Goal: Task Accomplishment & Management: Use online tool/utility

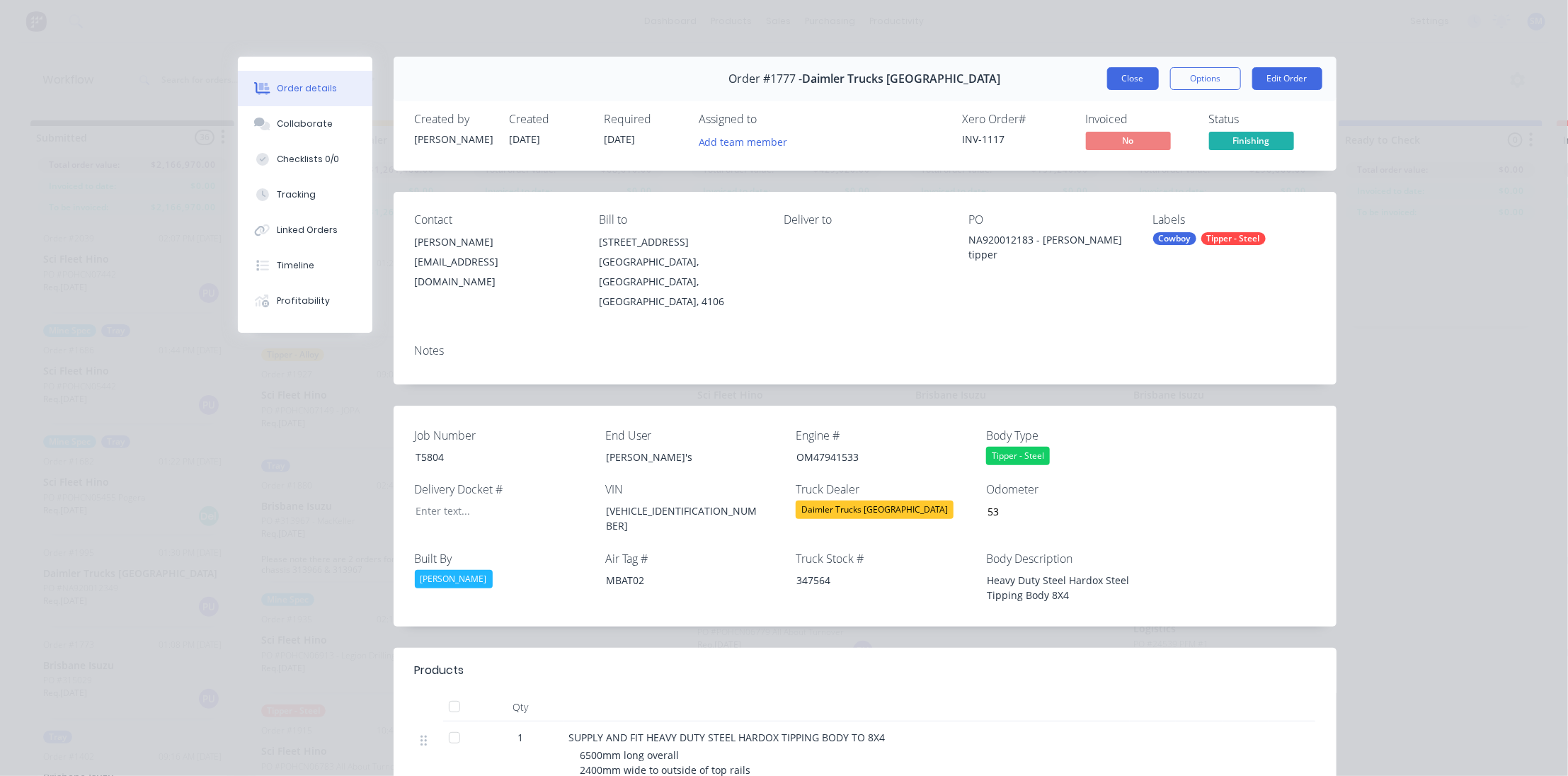
click at [1141, 77] on button "Close" at bounding box center [1133, 79] width 52 height 23
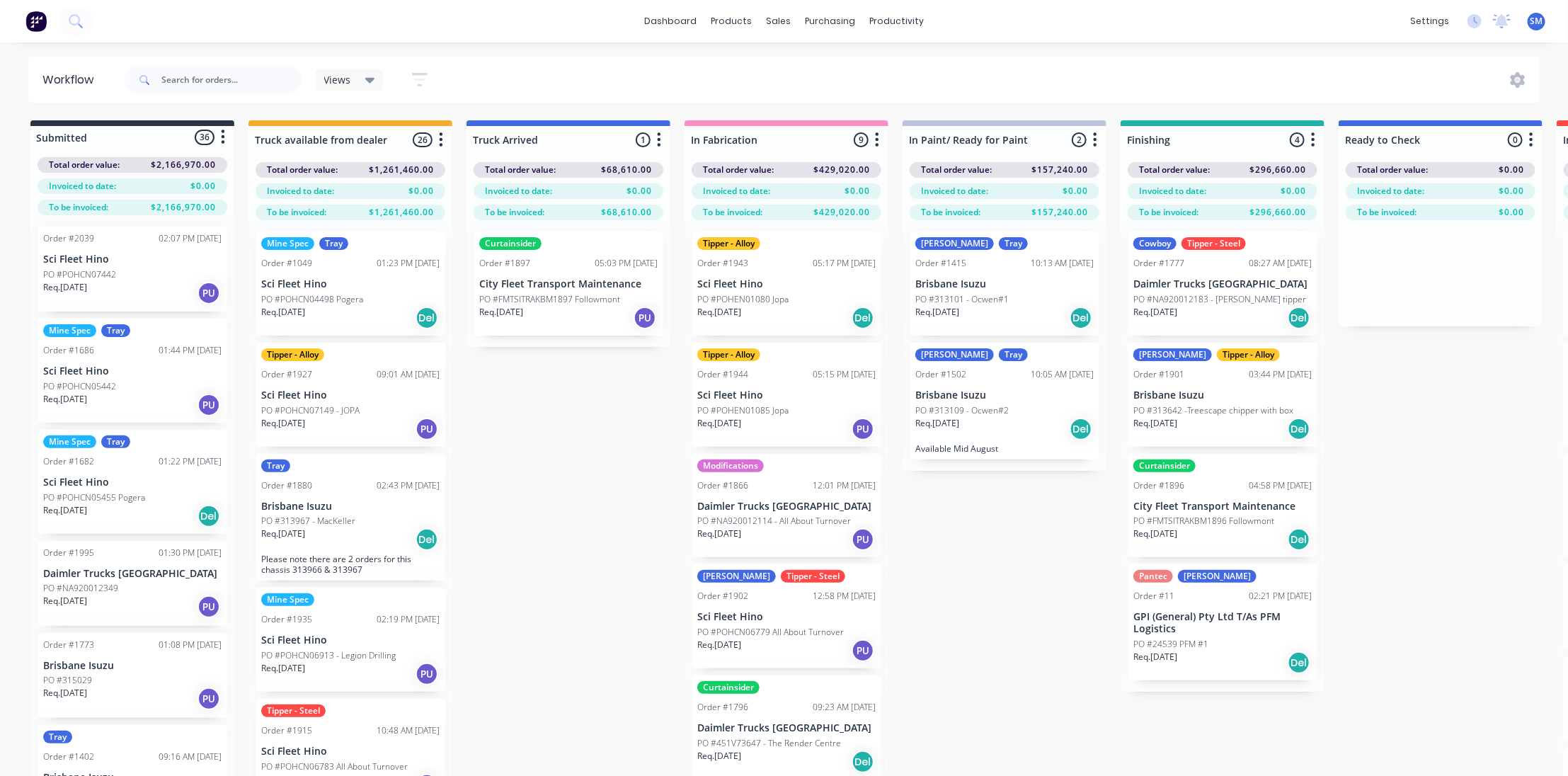
click at [984, 585] on div "Submitted 36 Status colour #273444 hex #273444 Save Cancel Summaries Total orde…" at bounding box center [1170, 473] width 2361 height 706
click at [1181, 506] on p "City Fleet Transport Maintenance" at bounding box center [1222, 507] width 178 height 12
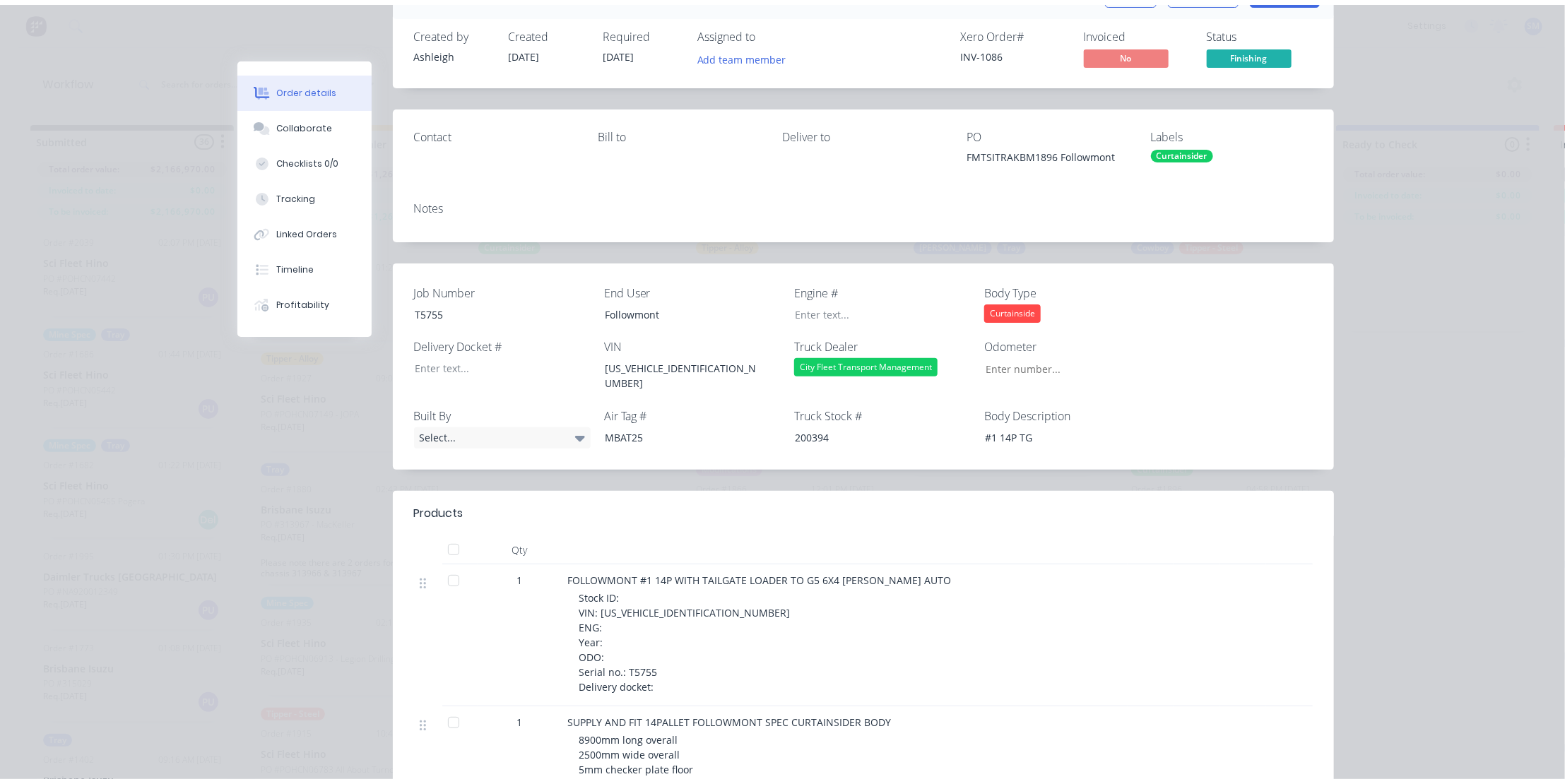
scroll to position [64, 0]
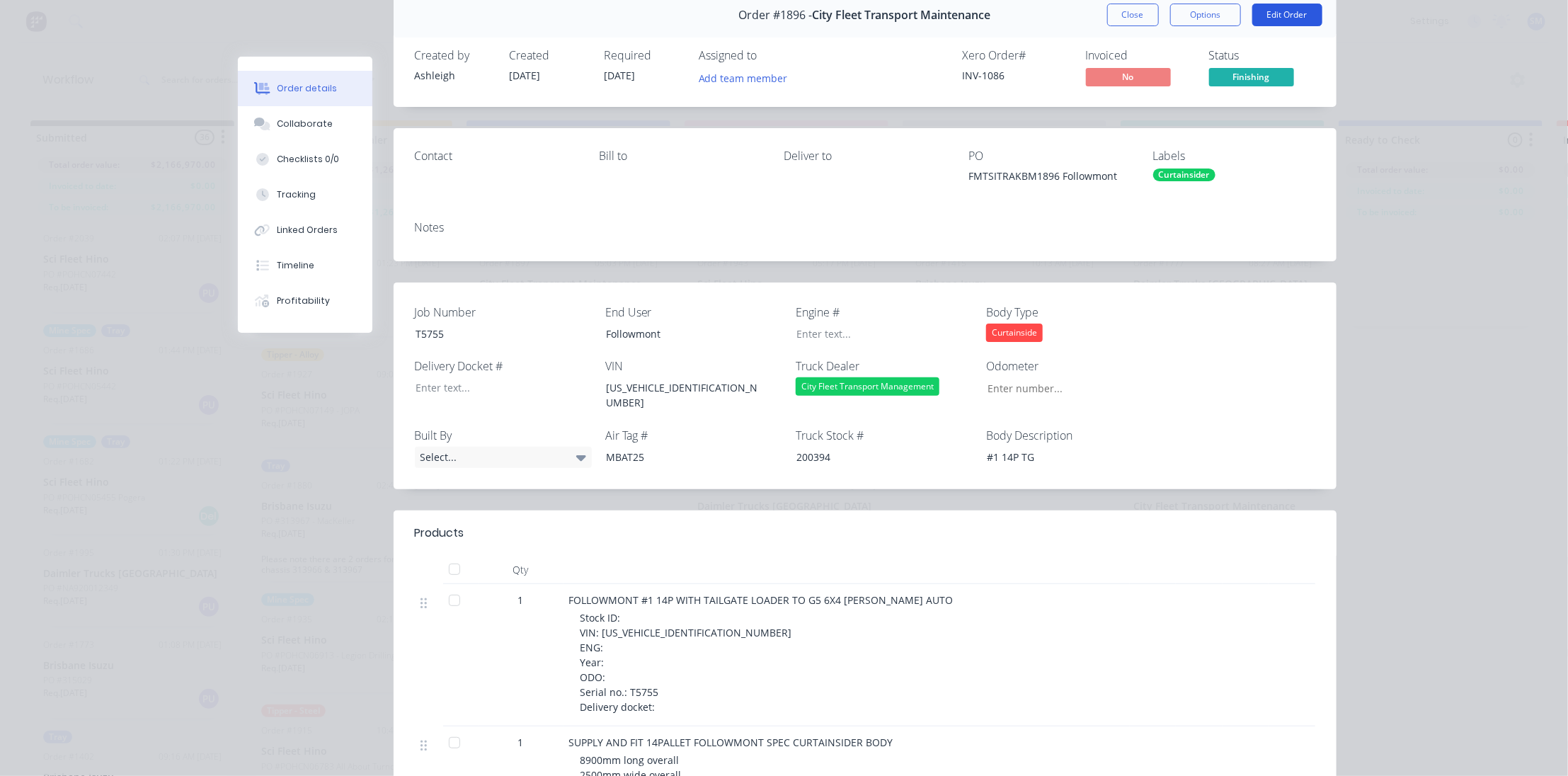
click at [1280, 10] on button "Edit Order" at bounding box center [1287, 15] width 70 height 23
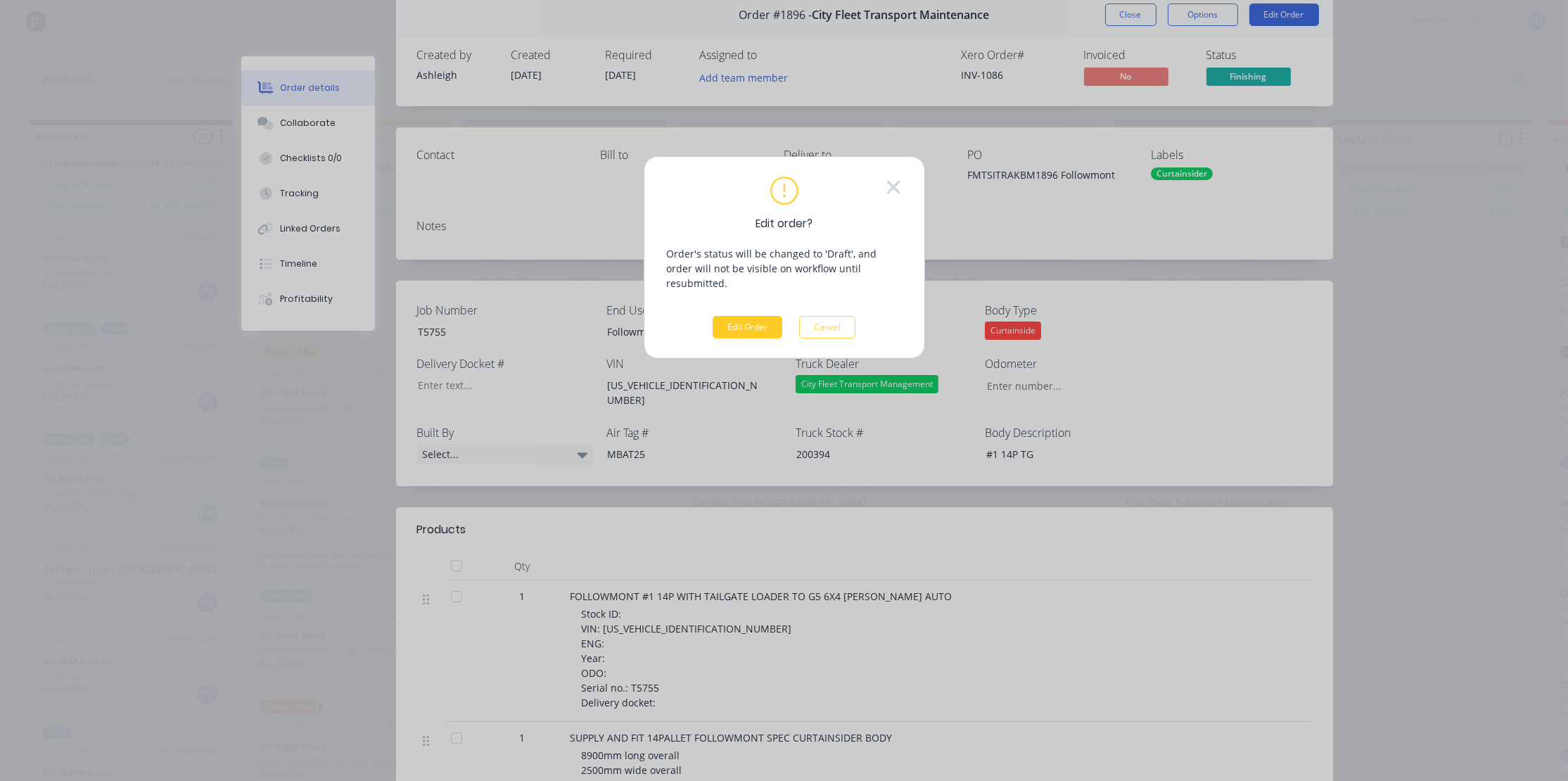
click at [744, 316] on button "Edit Order" at bounding box center [748, 327] width 69 height 22
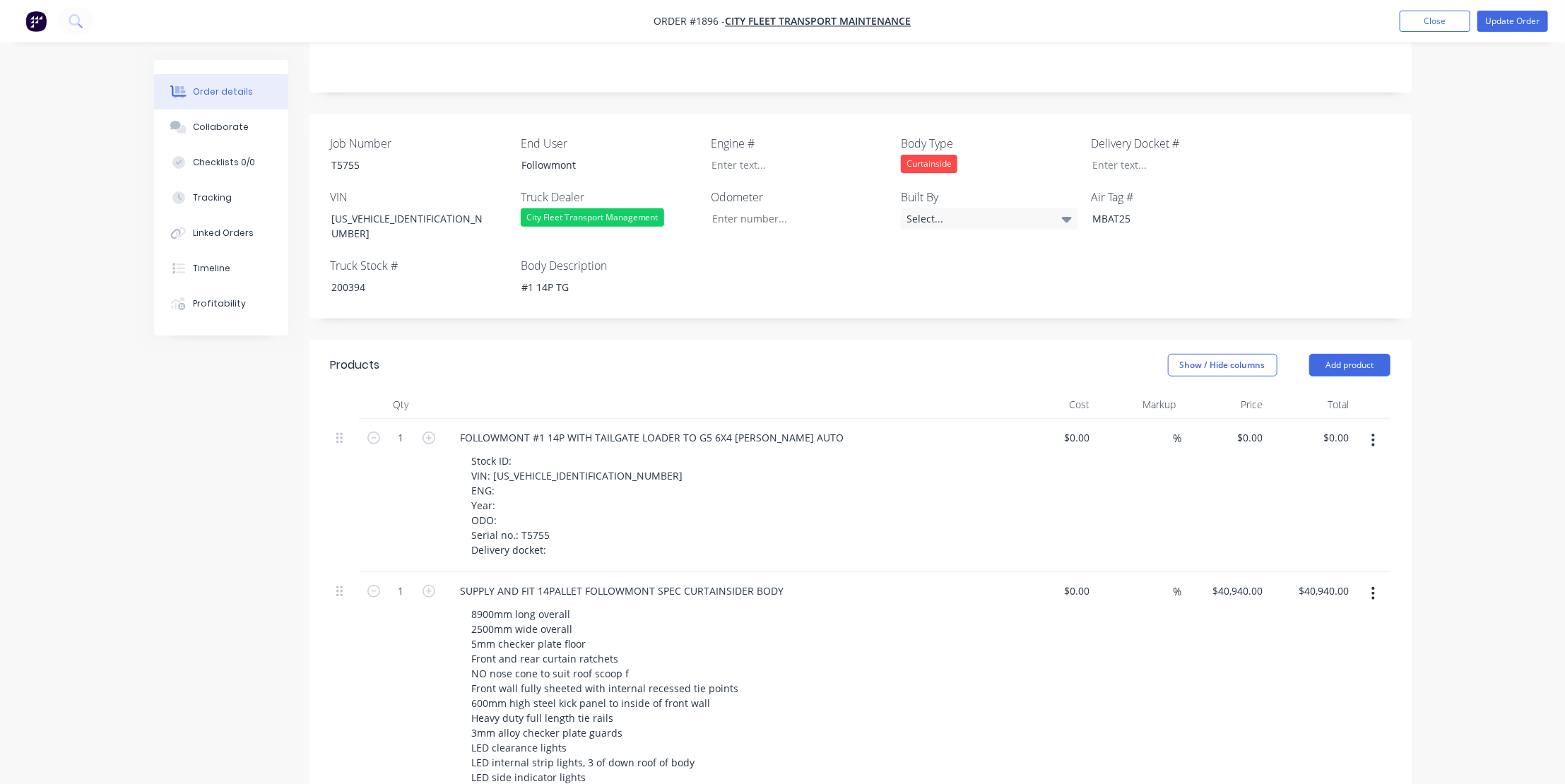
scroll to position [257, 0]
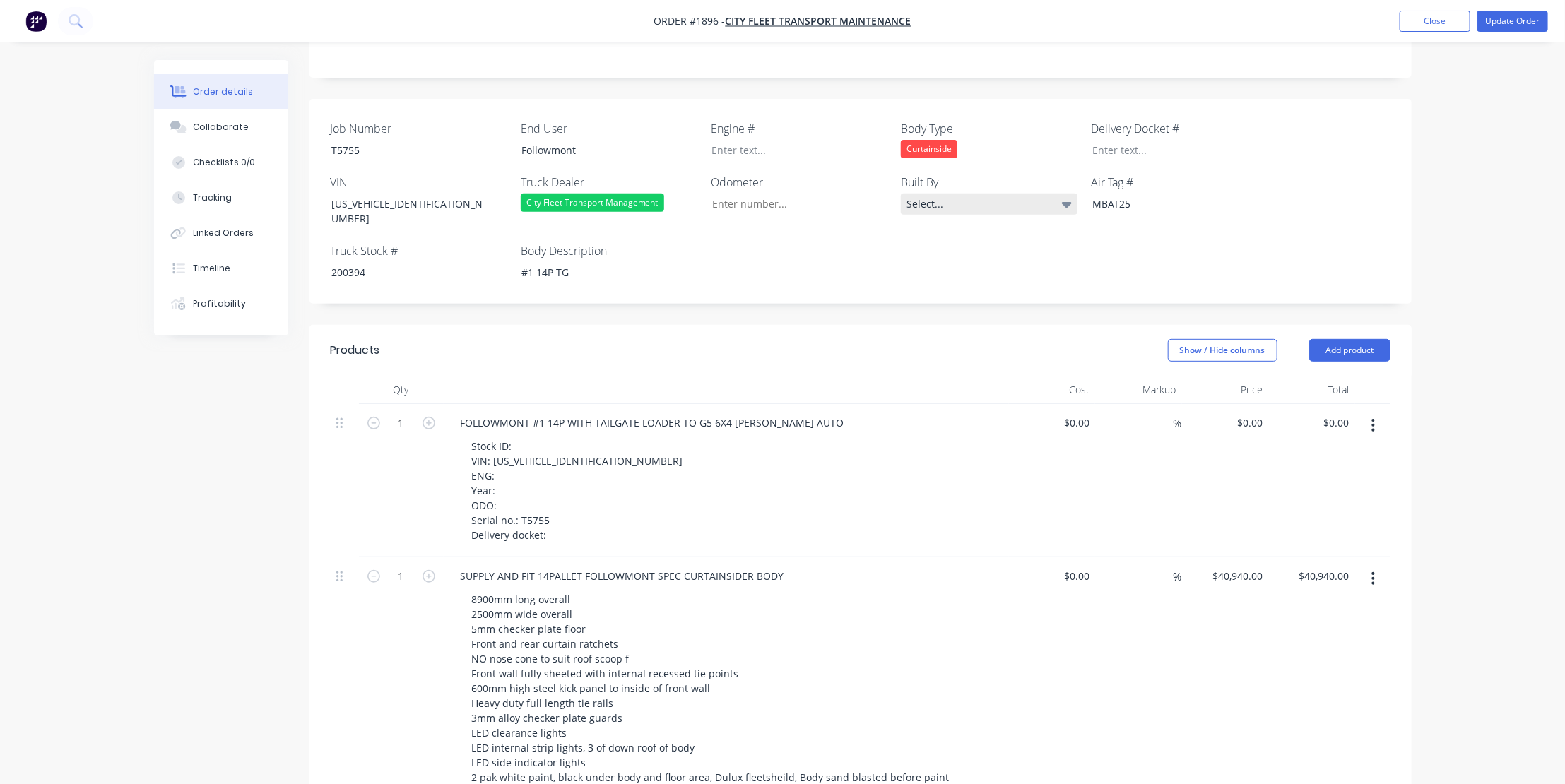
click at [1064, 198] on icon at bounding box center [1067, 204] width 10 height 15
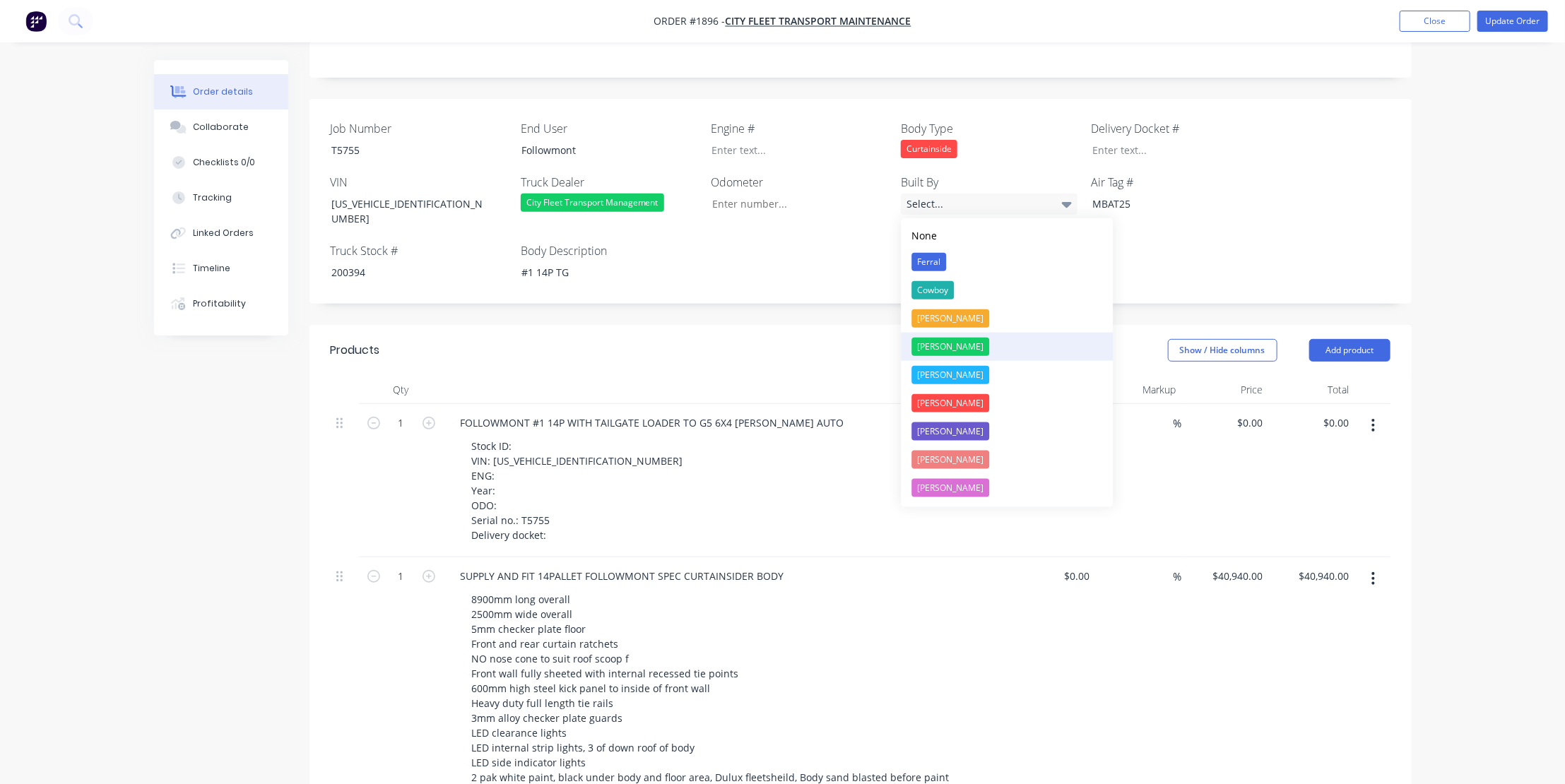
click at [927, 345] on div "[PERSON_NAME]" at bounding box center [950, 347] width 78 height 18
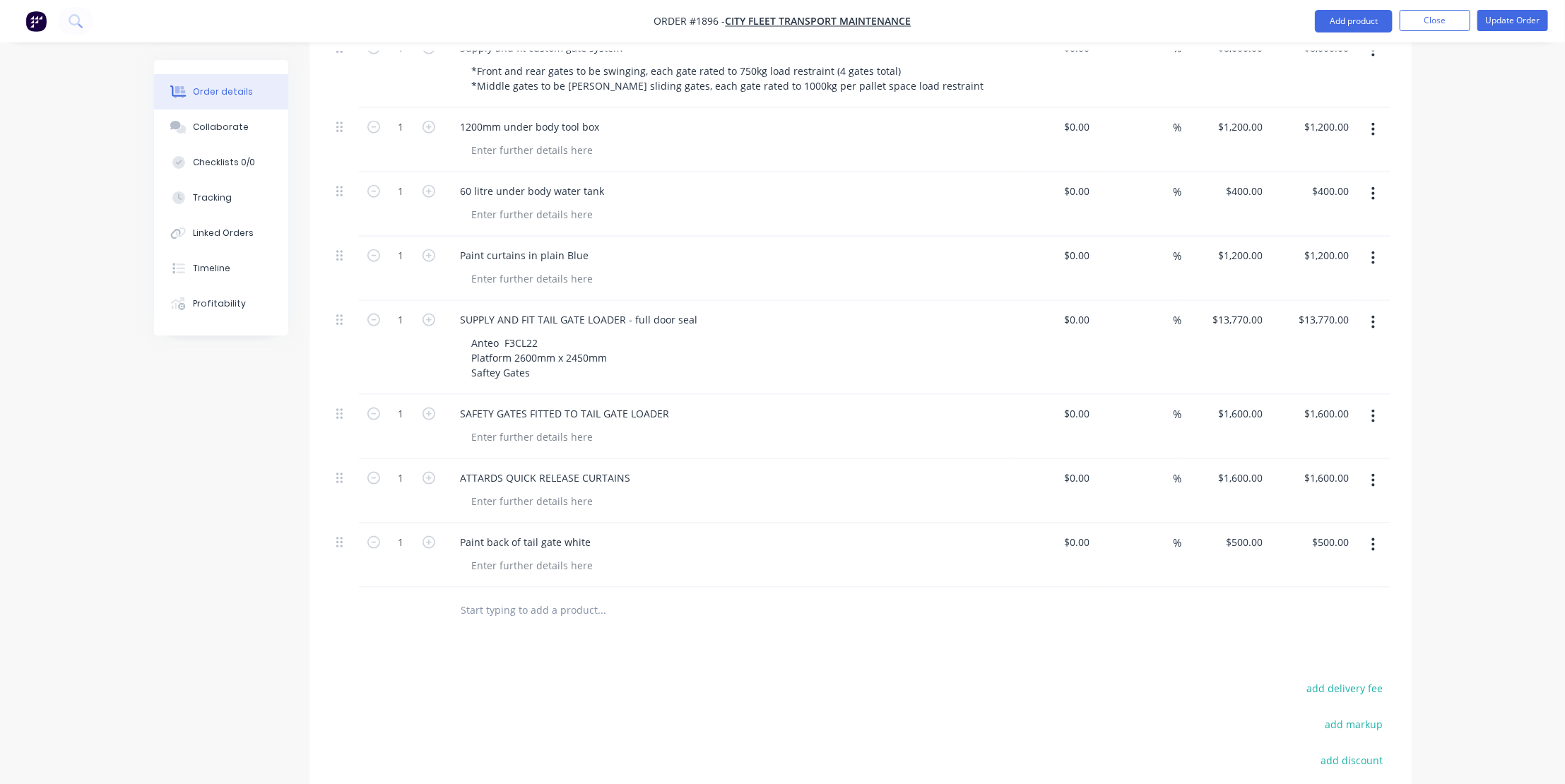
scroll to position [1092, 0]
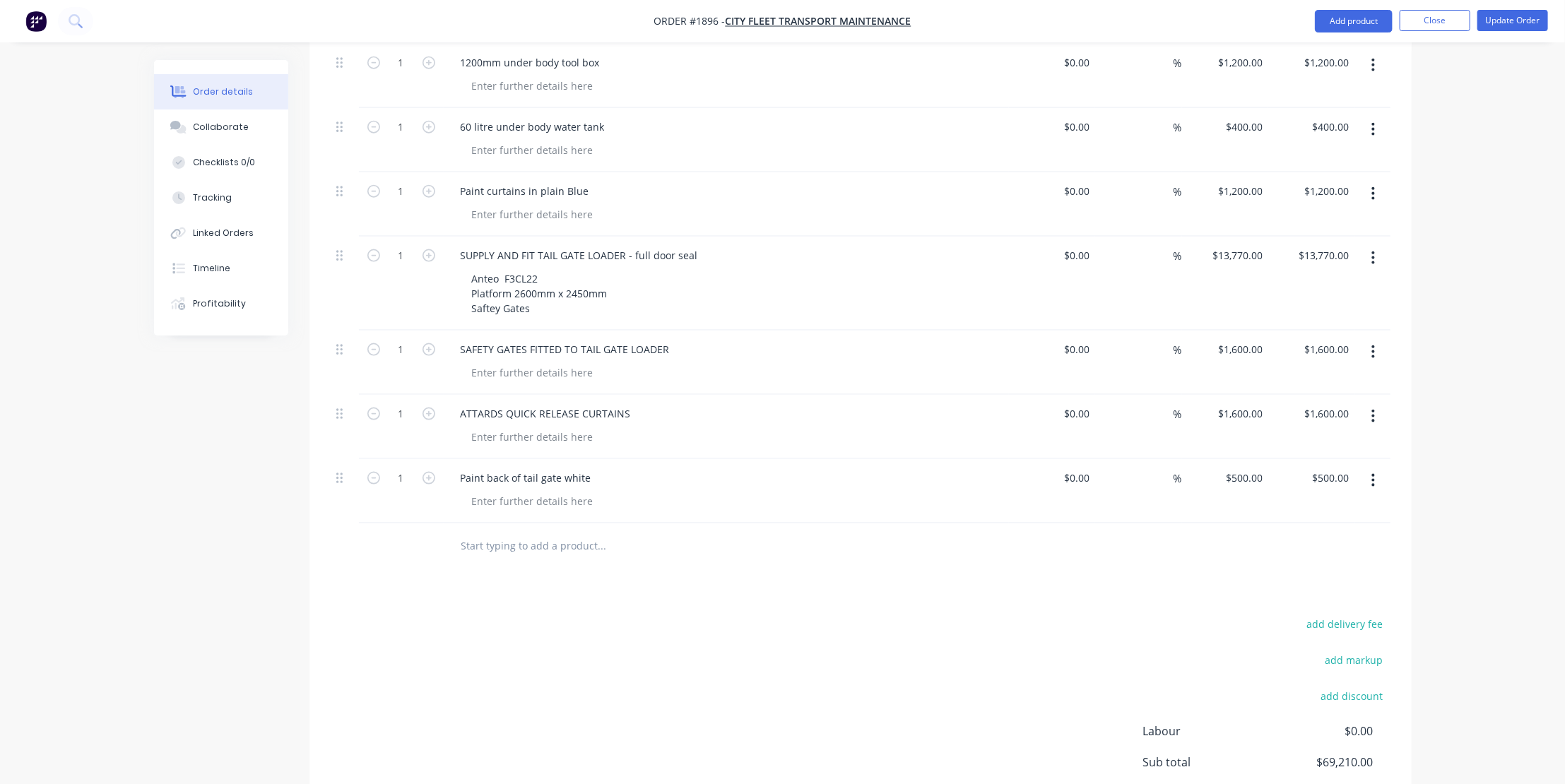
click at [498, 538] on input "text" at bounding box center [602, 545] width 283 height 28
click at [554, 268] on div "Anteo F3CL22 Platform 2600mm x 2450mm Saftey Gates" at bounding box center [540, 293] width 158 height 50
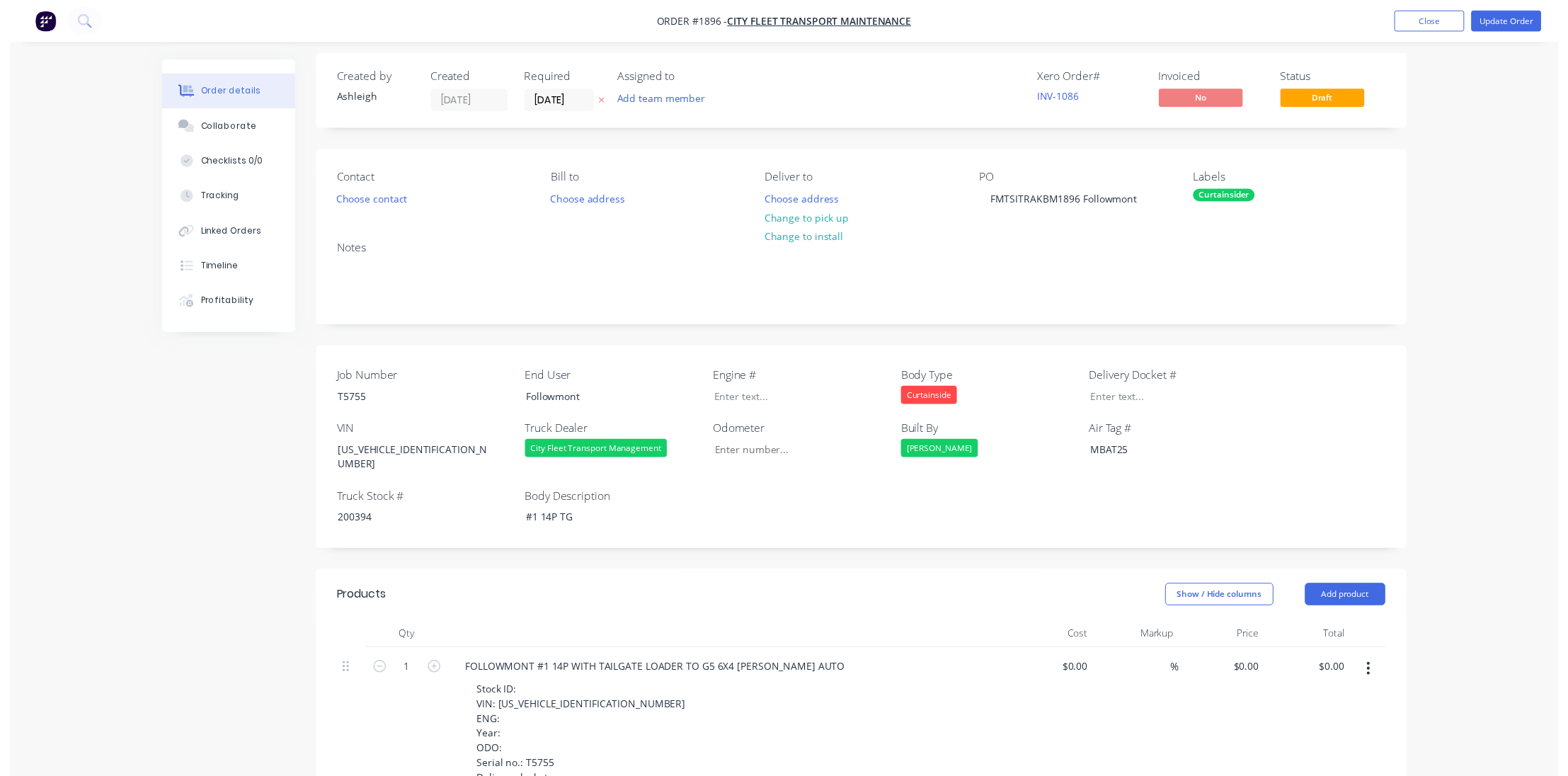
scroll to position [0, 0]
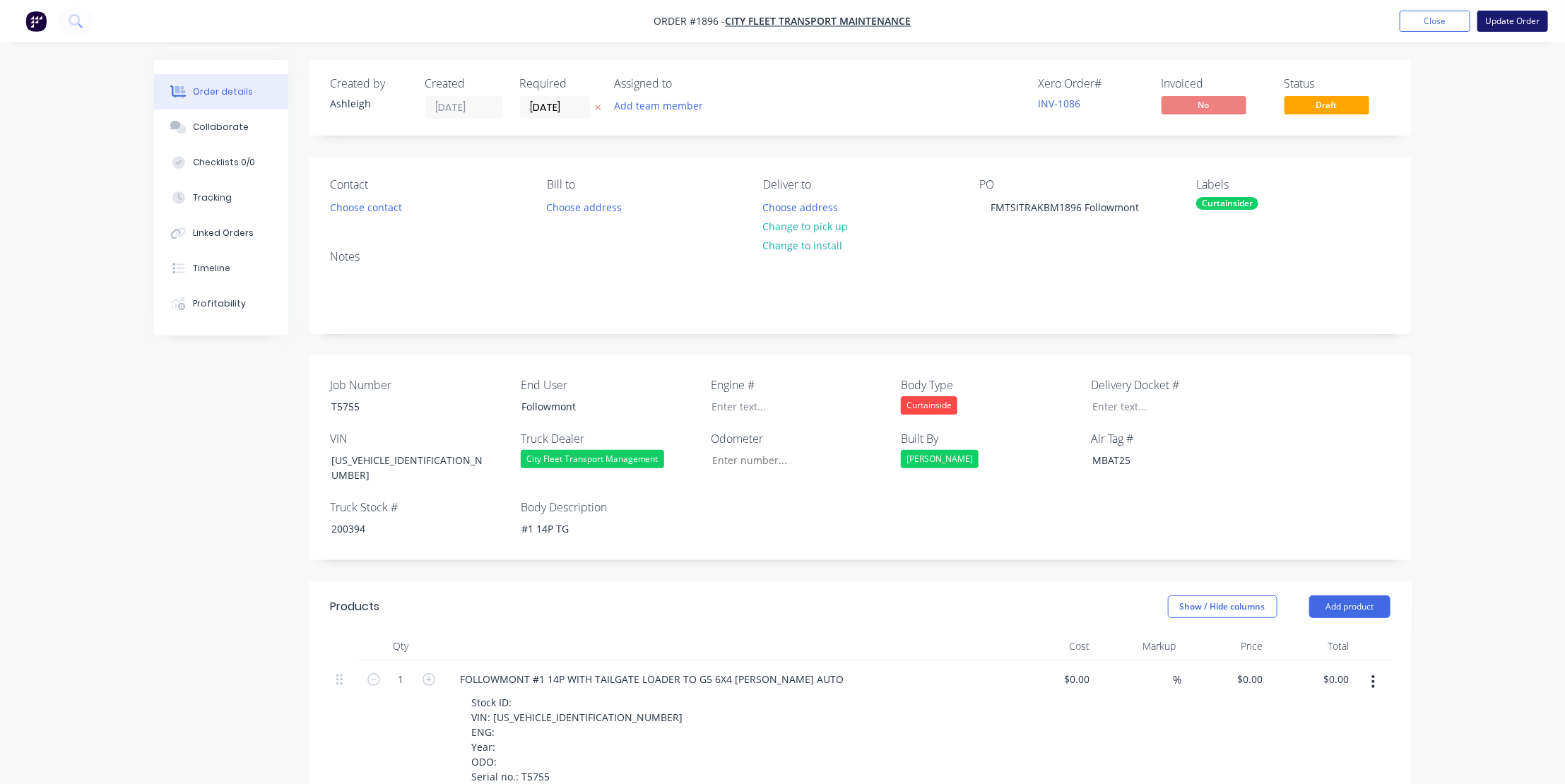
click at [1518, 20] on button "Update Order" at bounding box center [1512, 21] width 70 height 21
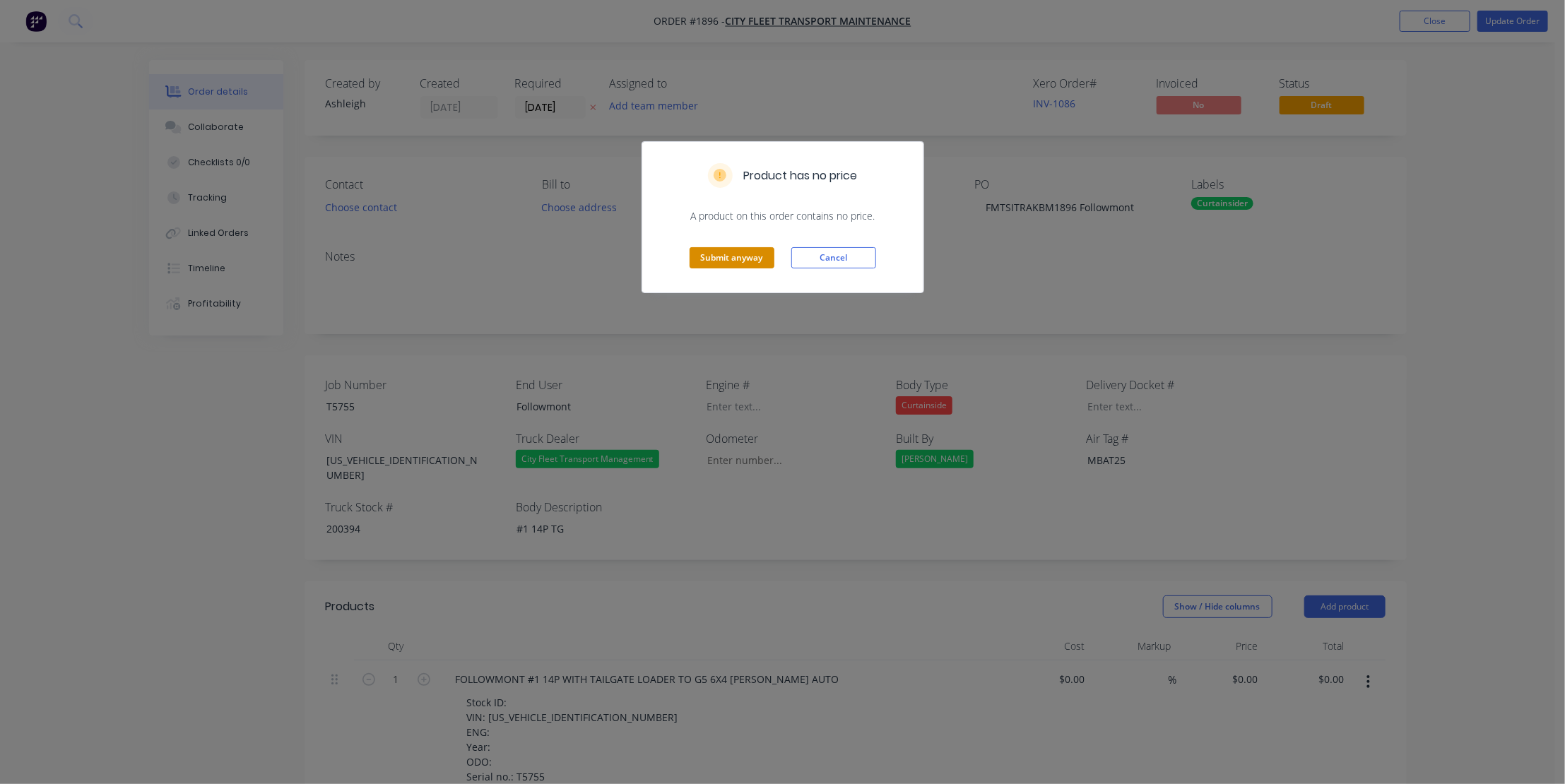
click at [737, 259] on button "Submit anyway" at bounding box center [731, 257] width 85 height 21
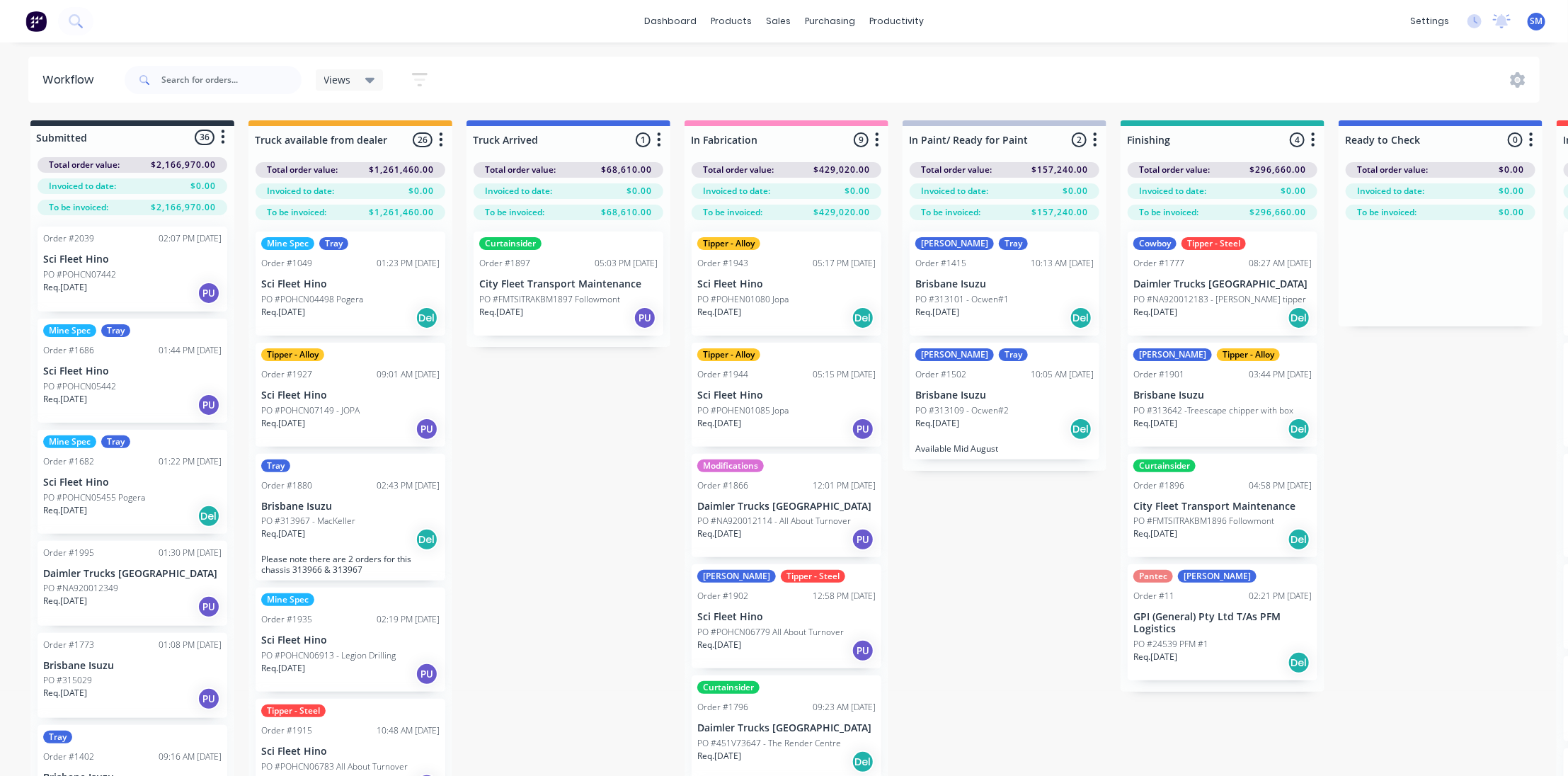
click at [973, 609] on div "Submitted 36 Status colour #273444 hex #273444 Save Cancel Summaries Total orde…" at bounding box center [1170, 473] width 2361 height 706
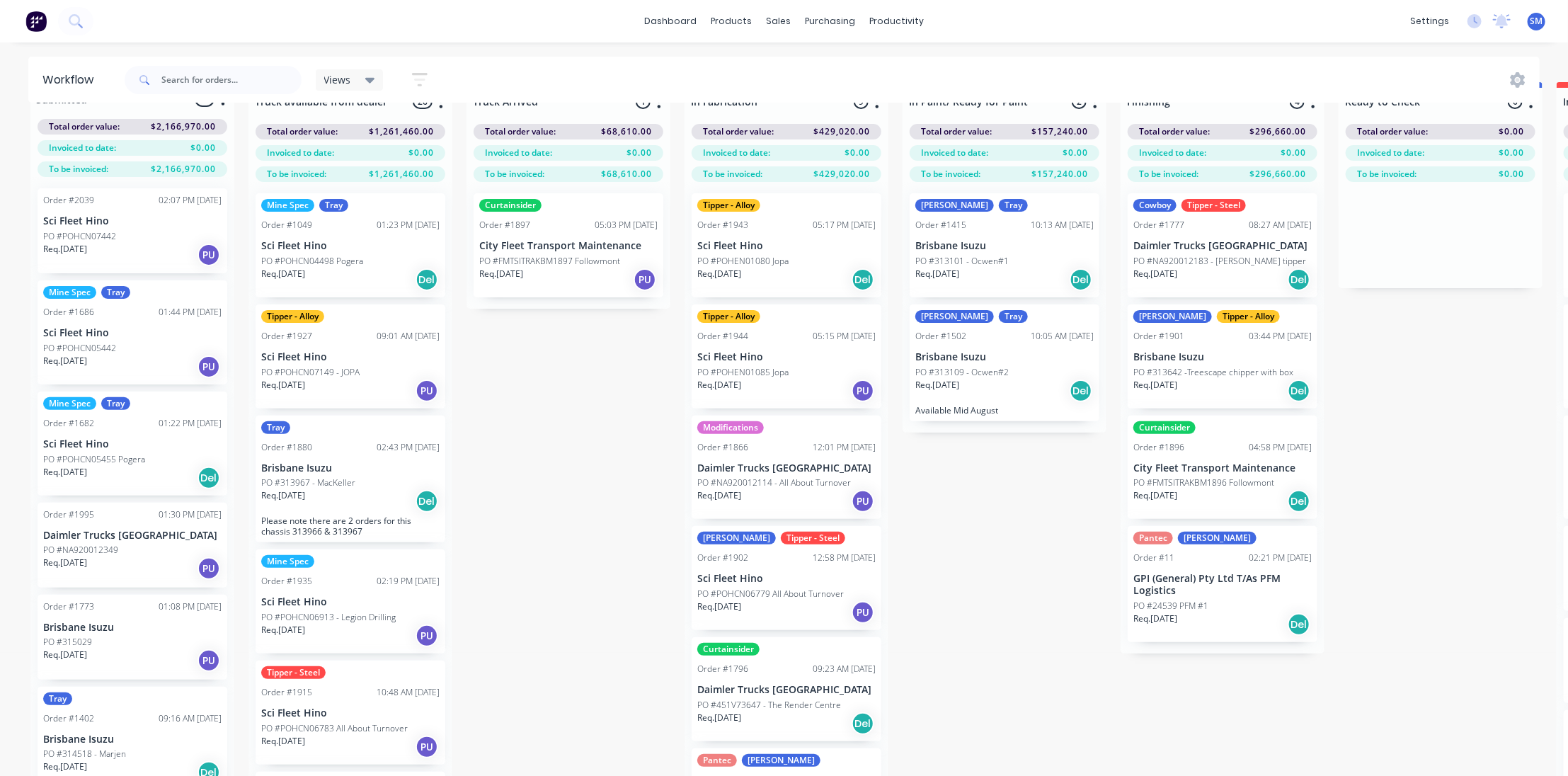
scroll to position [59, 0]
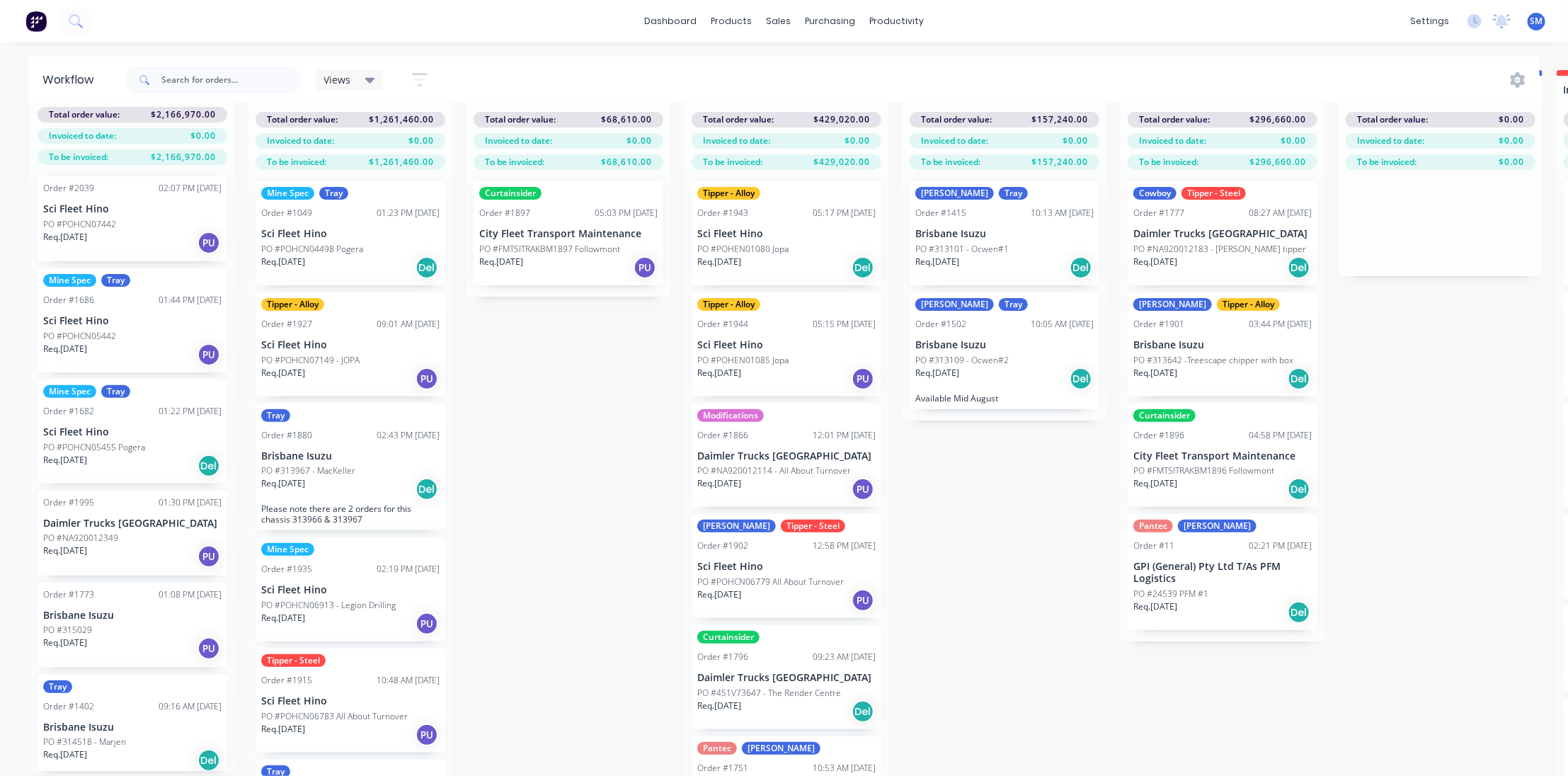
click at [1192, 450] on p "City Fleet Transport Maintenance" at bounding box center [1222, 456] width 178 height 12
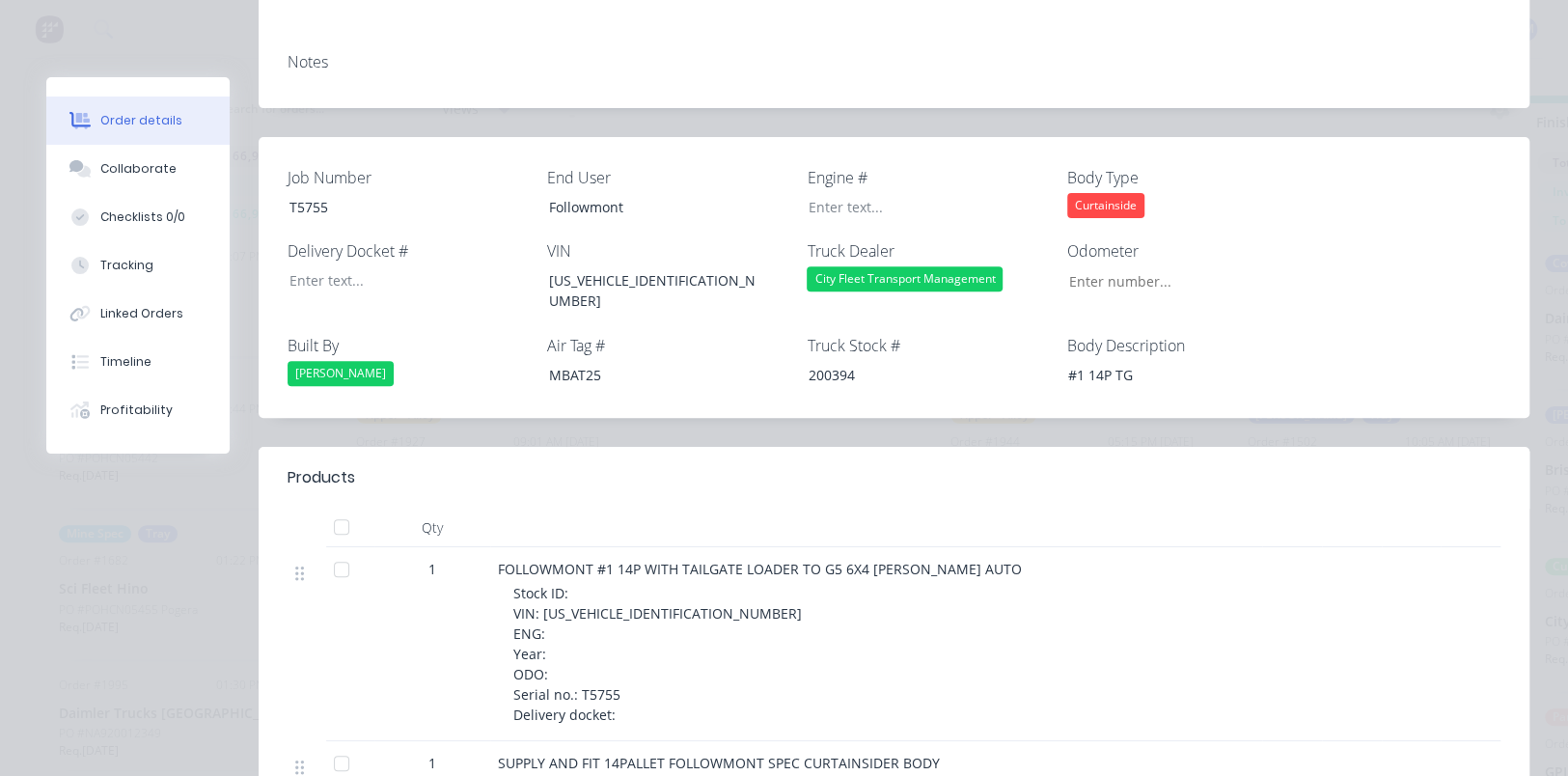
scroll to position [303, 0]
